Goal: Transaction & Acquisition: Subscribe to service/newsletter

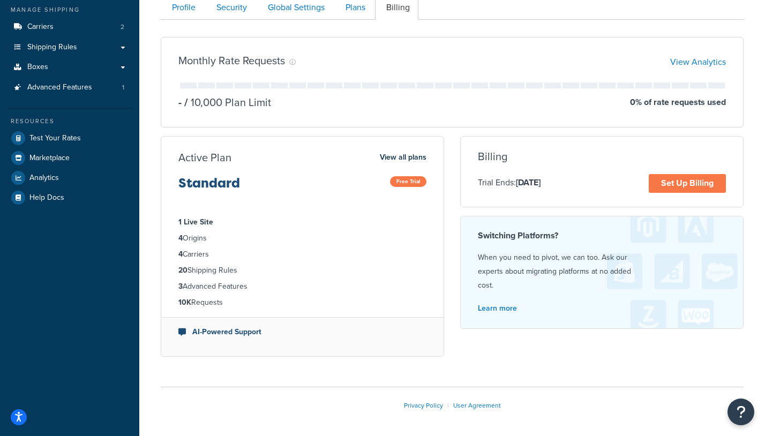
scroll to position [193, 0]
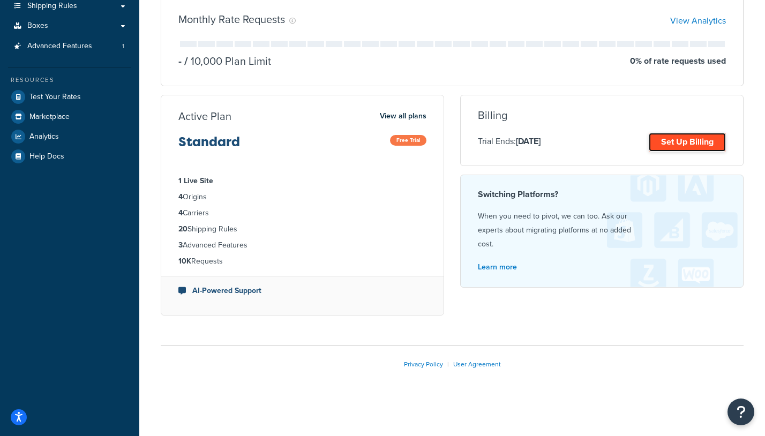
click at [684, 144] on link "Set Up Billing" at bounding box center [687, 142] width 77 height 19
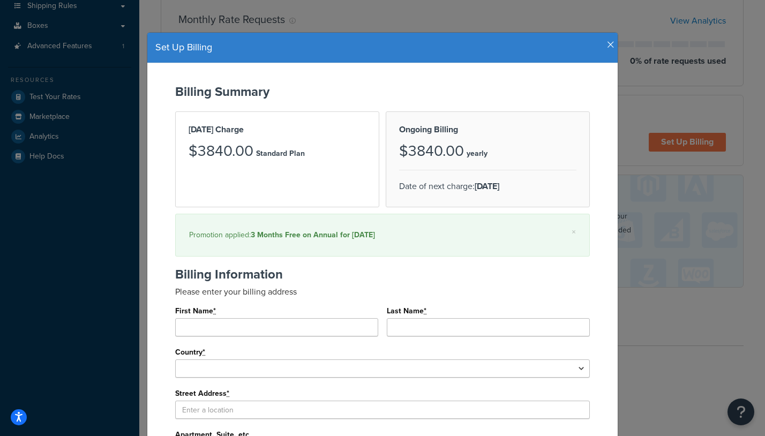
click at [611, 44] on icon "button" at bounding box center [610, 45] width 7 height 10
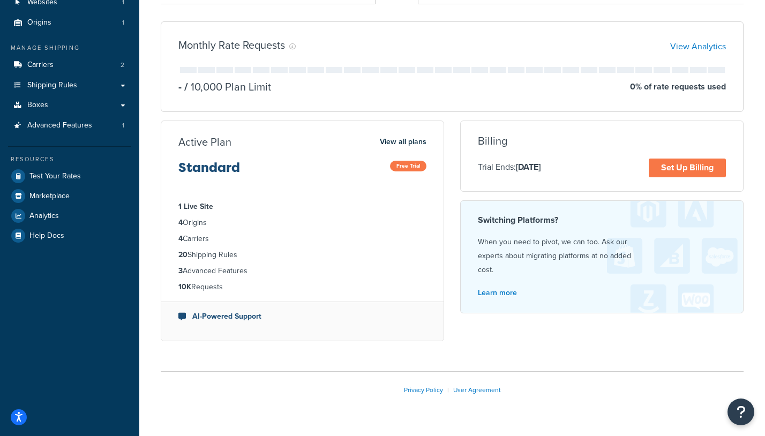
scroll to position [116, 0]
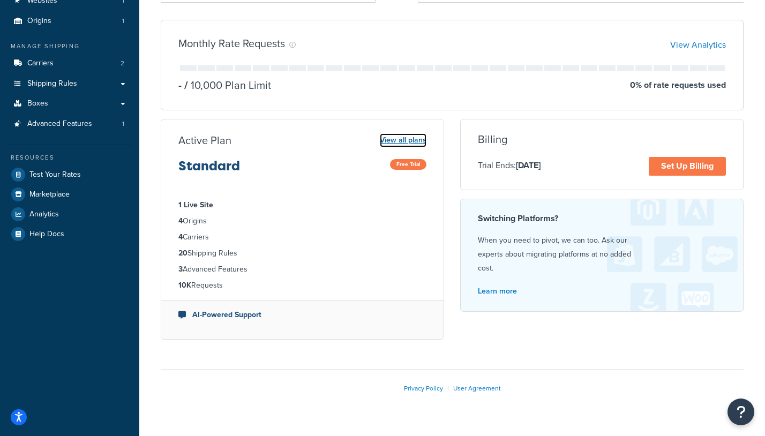
click at [410, 141] on link "View all plans" at bounding box center [403, 140] width 47 height 14
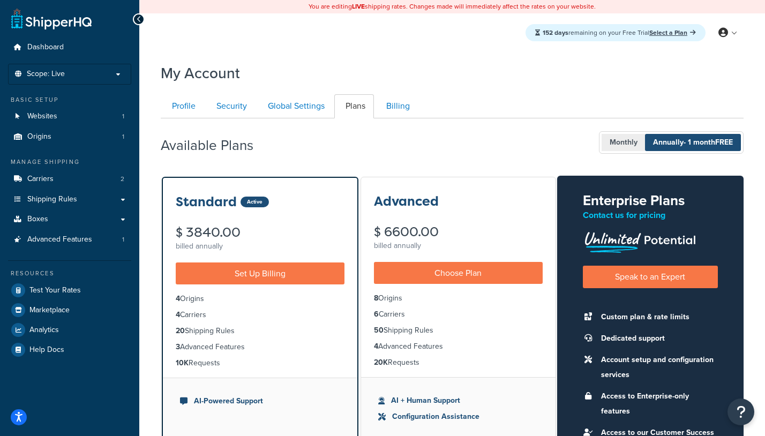
click at [626, 147] on span "Monthly" at bounding box center [624, 142] width 44 height 17
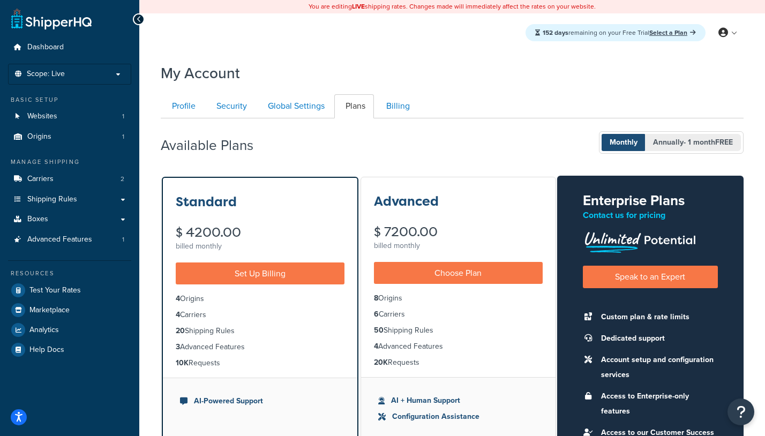
click at [658, 145] on span "Annually - 1 month FREE" at bounding box center [693, 142] width 96 height 17
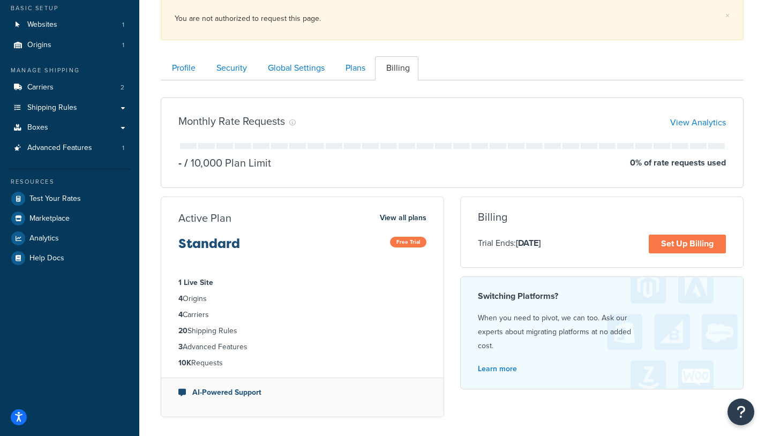
scroll to position [89, 0]
